Goal: Information Seeking & Learning: Compare options

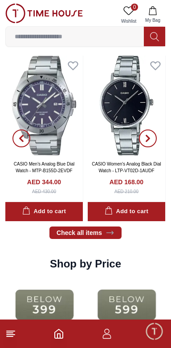
scroll to position [856, 0]
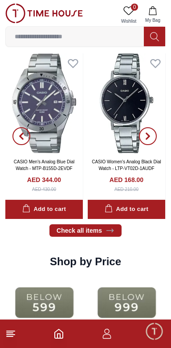
click at [11, 332] on icon at bounding box center [10, 333] width 11 height 11
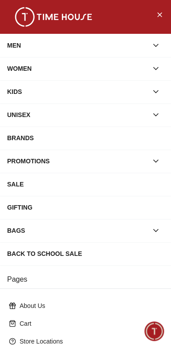
click at [156, 44] on icon "button" at bounding box center [155, 45] width 9 height 9
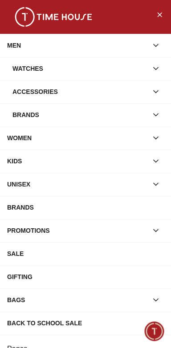
click at [153, 73] on icon "button" at bounding box center [155, 68] width 9 height 9
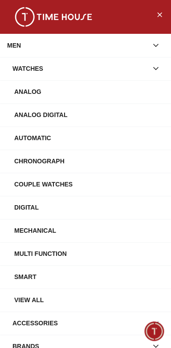
click at [46, 213] on div "Digital" at bounding box center [88, 207] width 149 height 16
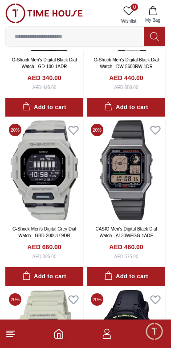
scroll to position [1211, 0]
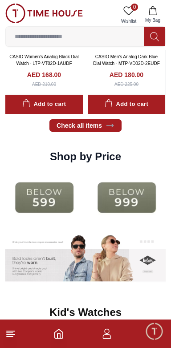
scroll to position [935, 0]
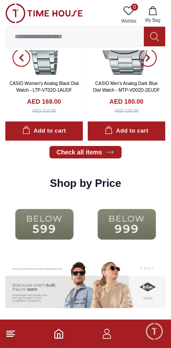
click at [156, 34] on icon at bounding box center [154, 37] width 9 height 10
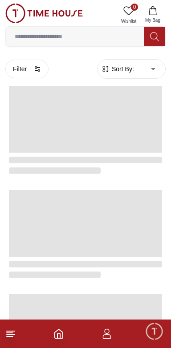
click at [95, 36] on input at bounding box center [75, 37] width 138 height 18
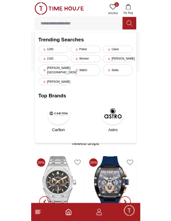
scroll to position [935, 0]
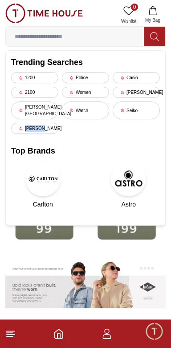
click at [103, 40] on input at bounding box center [75, 37] width 138 height 18
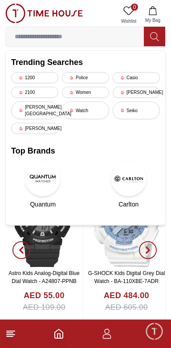
scroll to position [1112, 0]
click at [101, 230] on img at bounding box center [126, 221] width 77 height 89
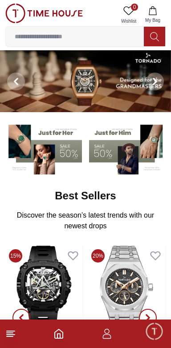
click at [11, 334] on line at bounding box center [11, 334] width 8 height 0
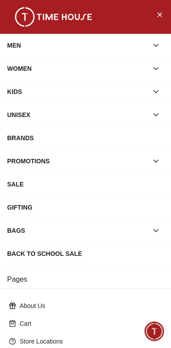
click at [157, 45] on icon "button" at bounding box center [155, 45] width 4 height 2
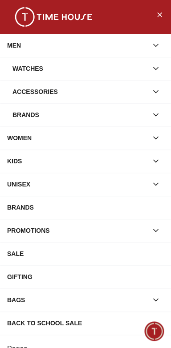
click at [158, 71] on icon "button" at bounding box center [155, 68] width 9 height 9
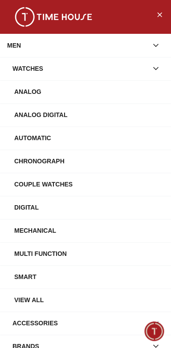
click at [76, 187] on div "Couple Watches" at bounding box center [88, 184] width 149 height 16
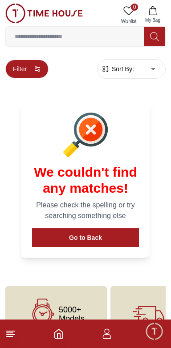
click at [25, 69] on button "Filter" at bounding box center [26, 69] width 43 height 19
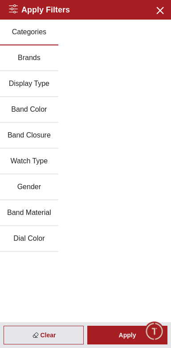
click at [38, 59] on button "Brands" at bounding box center [29, 58] width 58 height 26
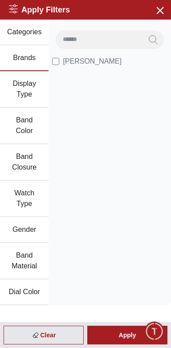
click at [27, 36] on button "Categories" at bounding box center [24, 33] width 48 height 26
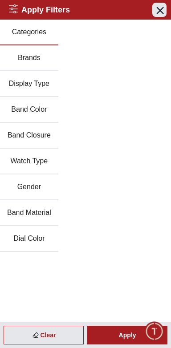
click at [161, 12] on icon "button" at bounding box center [160, 10] width 6 height 6
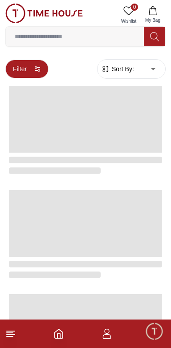
click at [17, 67] on button "Filter" at bounding box center [26, 69] width 43 height 19
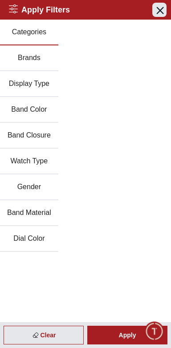
click at [161, 11] on icon "button" at bounding box center [160, 10] width 6 height 6
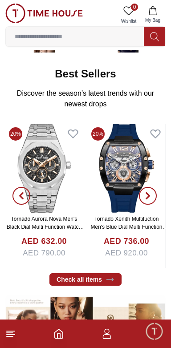
scroll to position [122, 0]
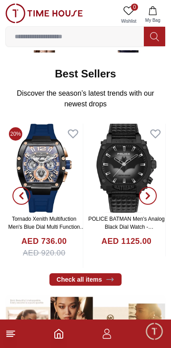
click at [12, 331] on line at bounding box center [11, 331] width 8 height 0
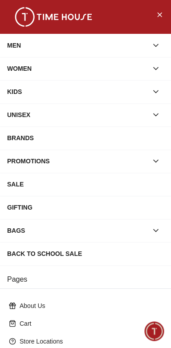
click at [157, 44] on icon "button" at bounding box center [155, 45] width 9 height 9
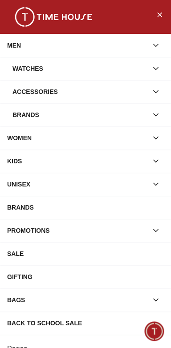
click at [155, 67] on icon "button" at bounding box center [155, 68] width 9 height 9
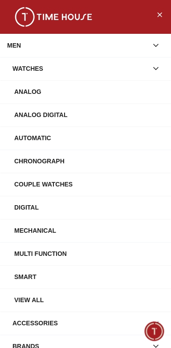
click at [76, 93] on div "Analog" at bounding box center [88, 92] width 149 height 16
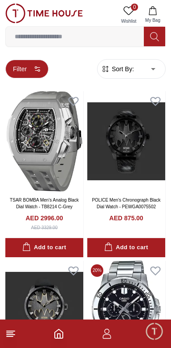
click at [30, 70] on button "Filter" at bounding box center [26, 69] width 43 height 19
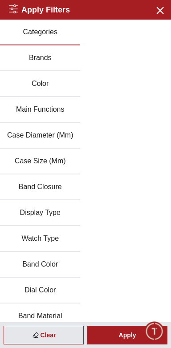
click at [58, 66] on button "Brands" at bounding box center [40, 58] width 80 height 26
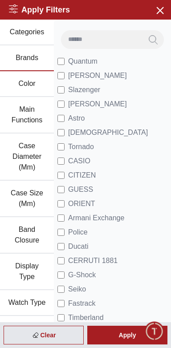
click at [31, 166] on button "Case Diameter (Mm)" at bounding box center [27, 156] width 54 height 47
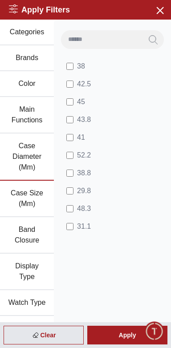
scroll to position [120, 0]
click at [38, 201] on button "Case Size (Mm)" at bounding box center [27, 199] width 54 height 36
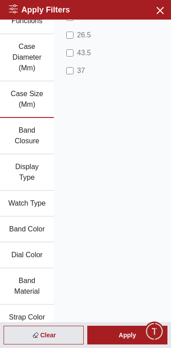
scroll to position [101, 0]
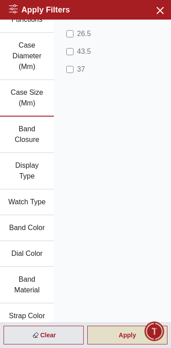
click at [128, 333] on div "Apply" at bounding box center [127, 335] width 80 height 19
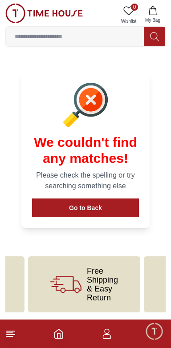
scroll to position [0, 81]
